Goal: Find specific page/section

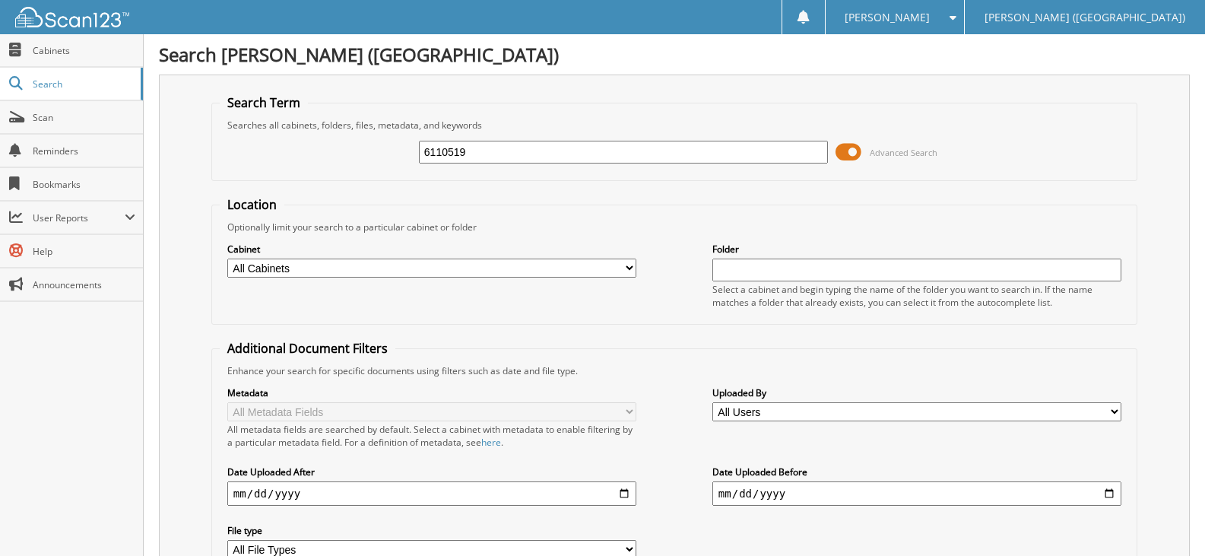
scroll to position [135, 0]
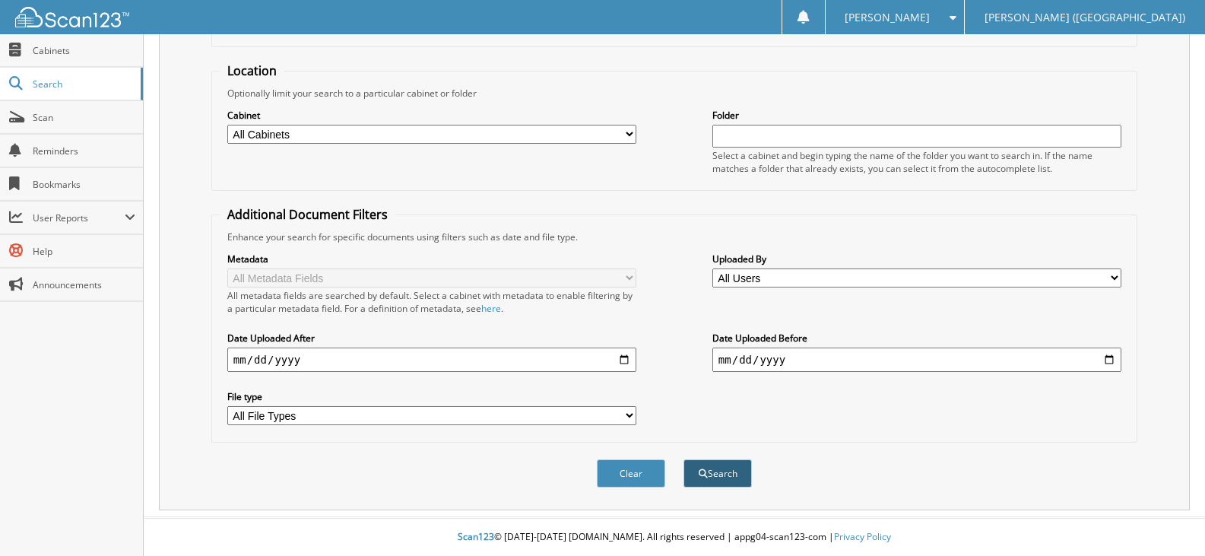
type input "6110519"
click at [701, 469] on span "submit" at bounding box center [703, 473] width 9 height 9
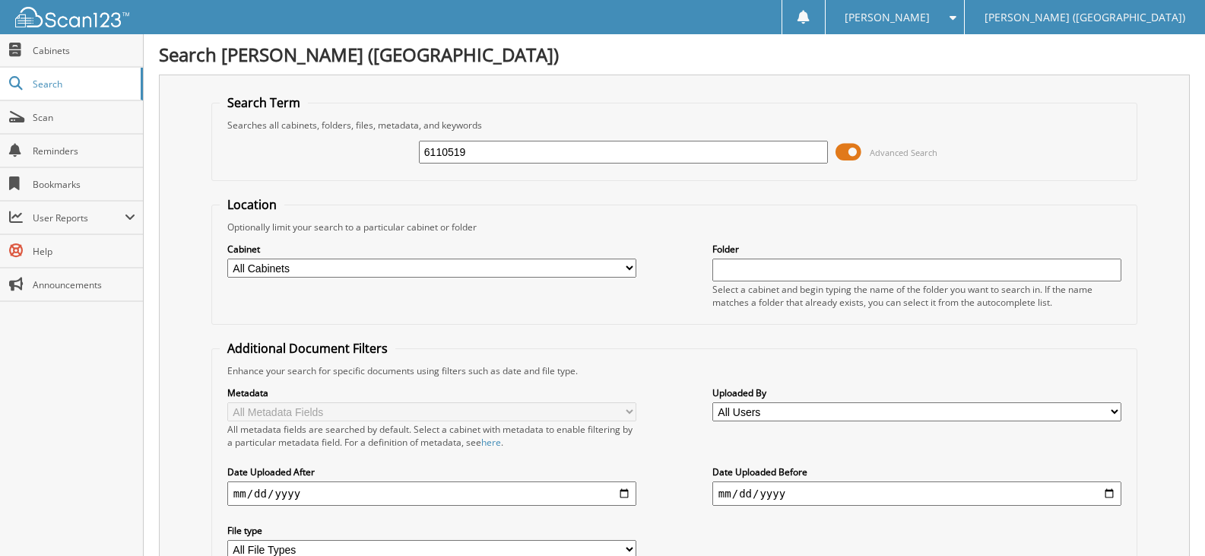
scroll to position [353, 0]
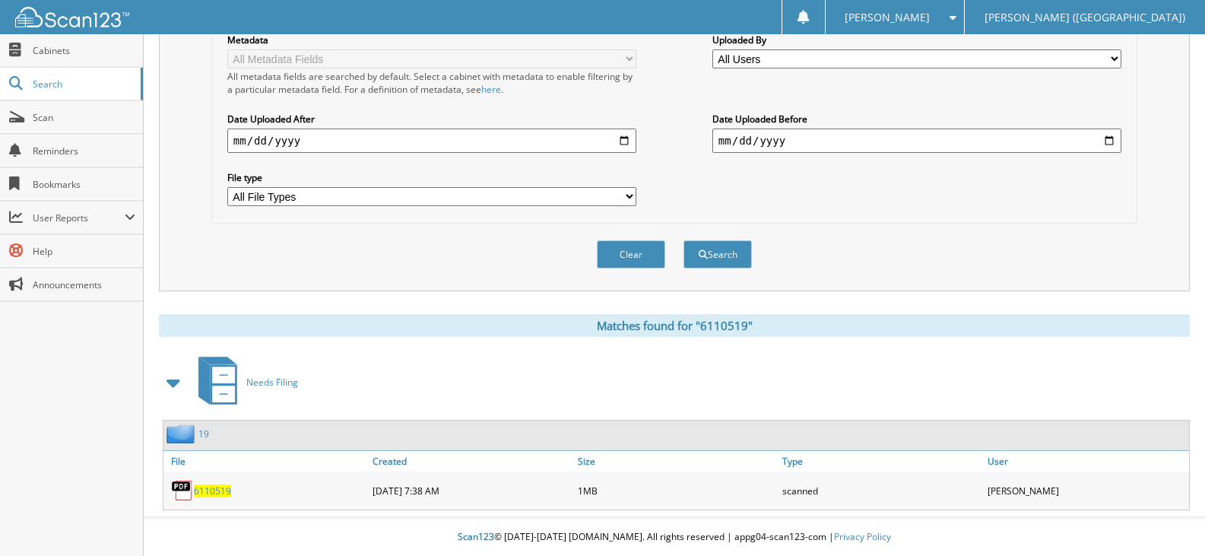
click at [218, 491] on span "6110519" at bounding box center [212, 490] width 37 height 13
click at [74, 120] on span "Scan" at bounding box center [84, 117] width 103 height 13
